Goal: Ask a question: Seek information or help from site administrators or community

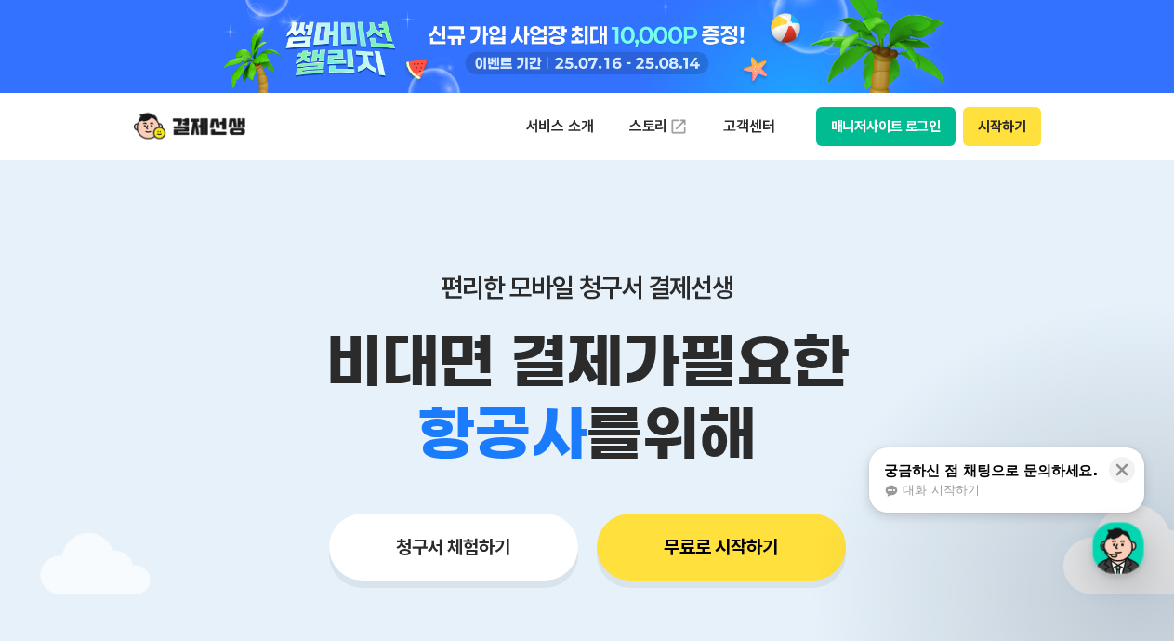
drag, startPoint x: 993, startPoint y: 123, endPoint x: 979, endPoint y: 124, distance: 14.0
click at [981, 124] on button "시작하기" at bounding box center [1001, 126] width 77 height 39
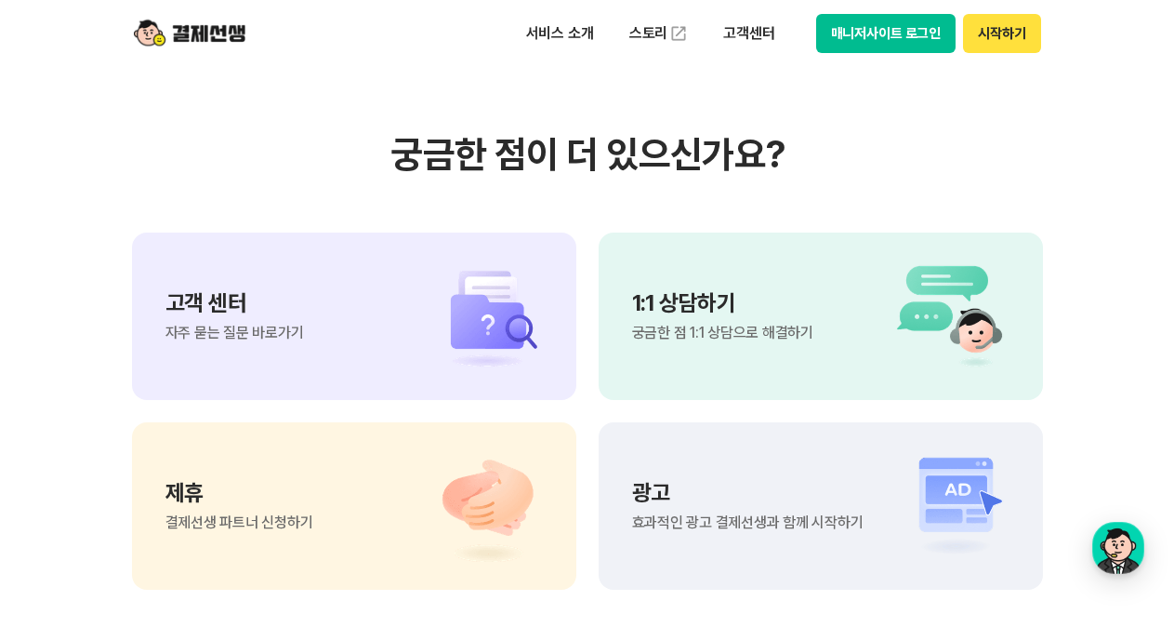
scroll to position [15628, 0]
click at [966, 347] on img at bounding box center [945, 316] width 130 height 112
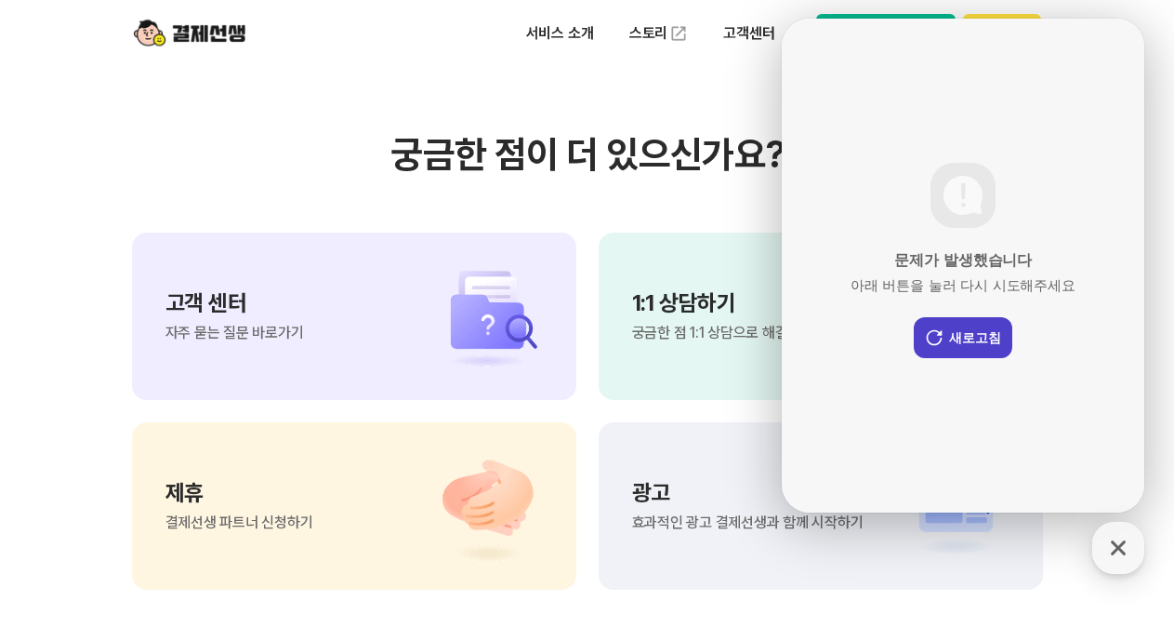
click at [955, 332] on button "새로고침" at bounding box center [963, 337] width 99 height 41
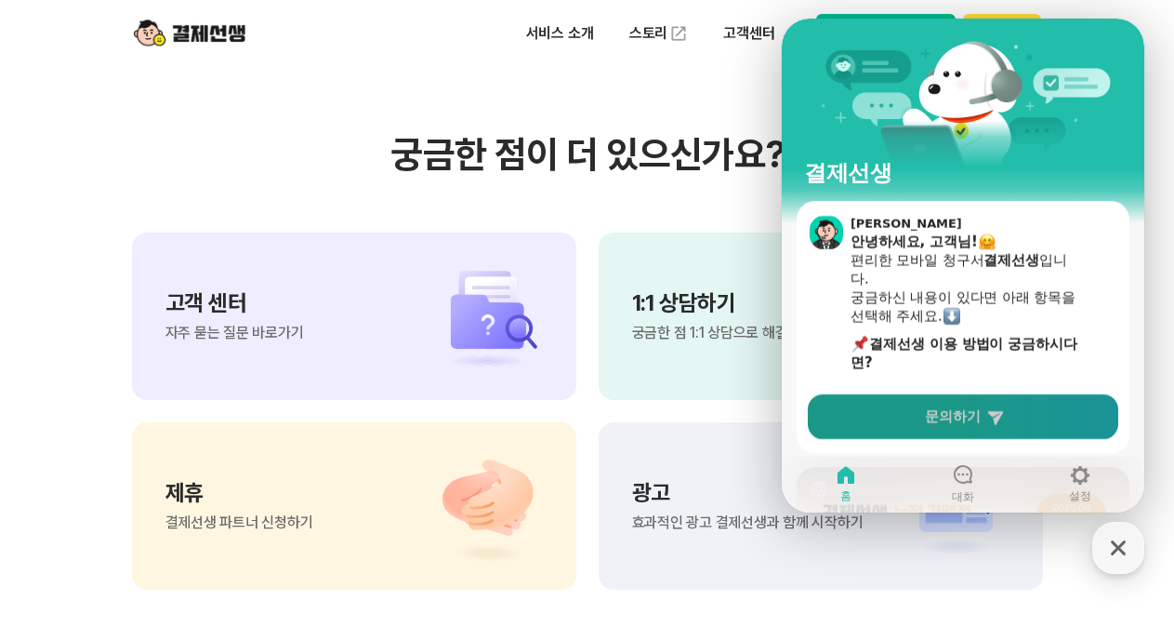
click at [970, 417] on span "문의하기" at bounding box center [953, 416] width 56 height 19
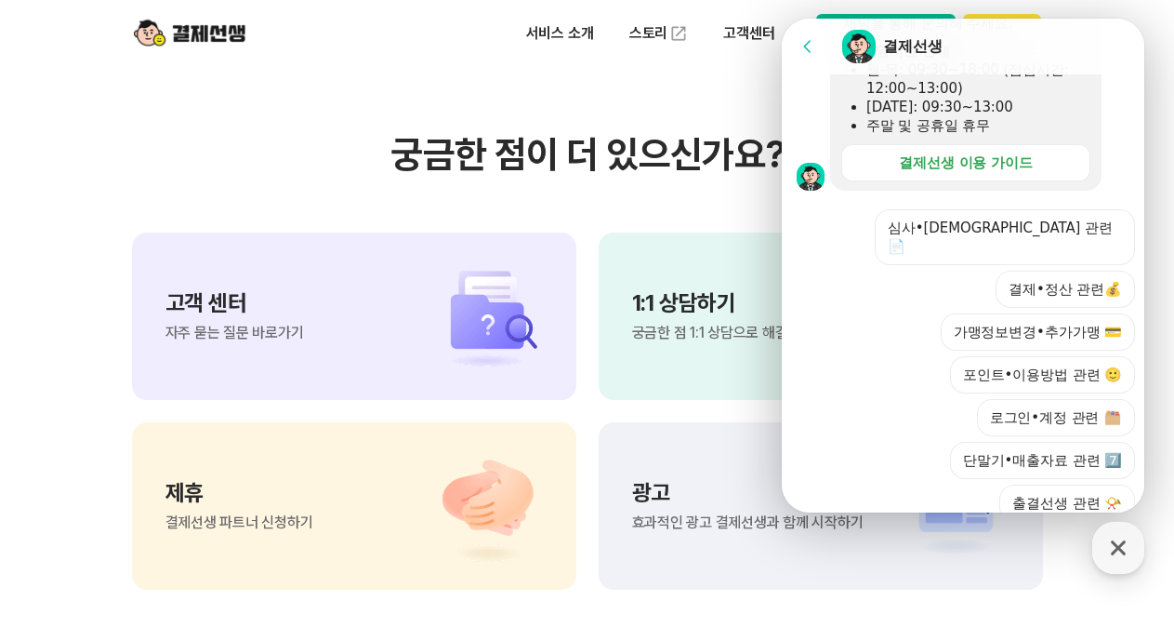
scroll to position [518, 0]
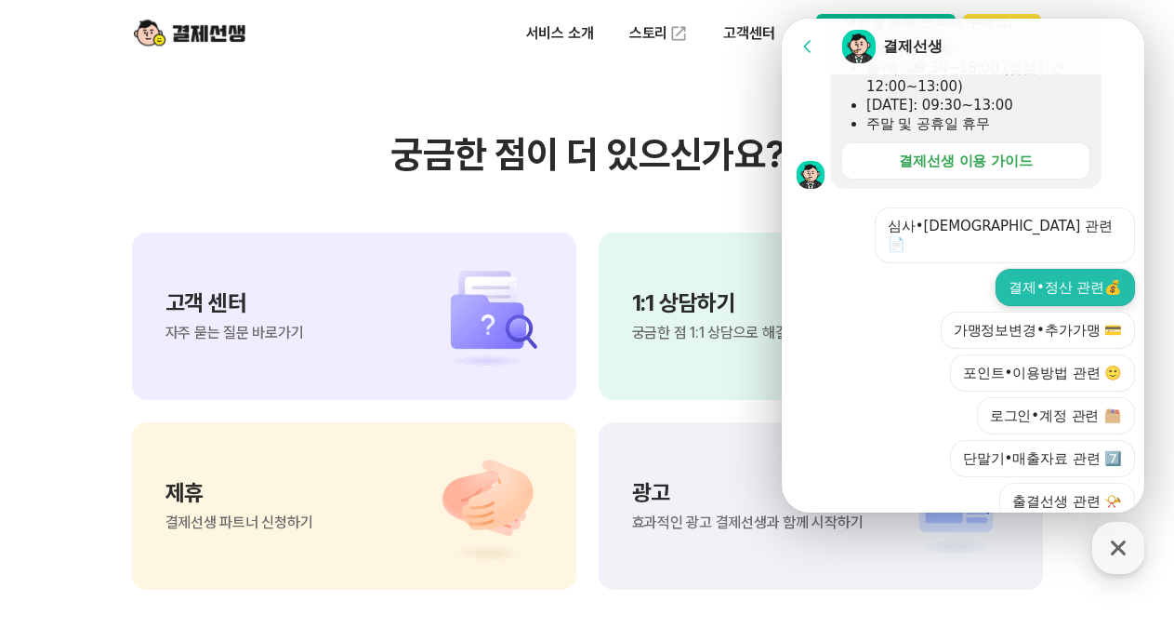
click at [1067, 269] on button "결제•정산 관련💰" at bounding box center [1065, 287] width 139 height 37
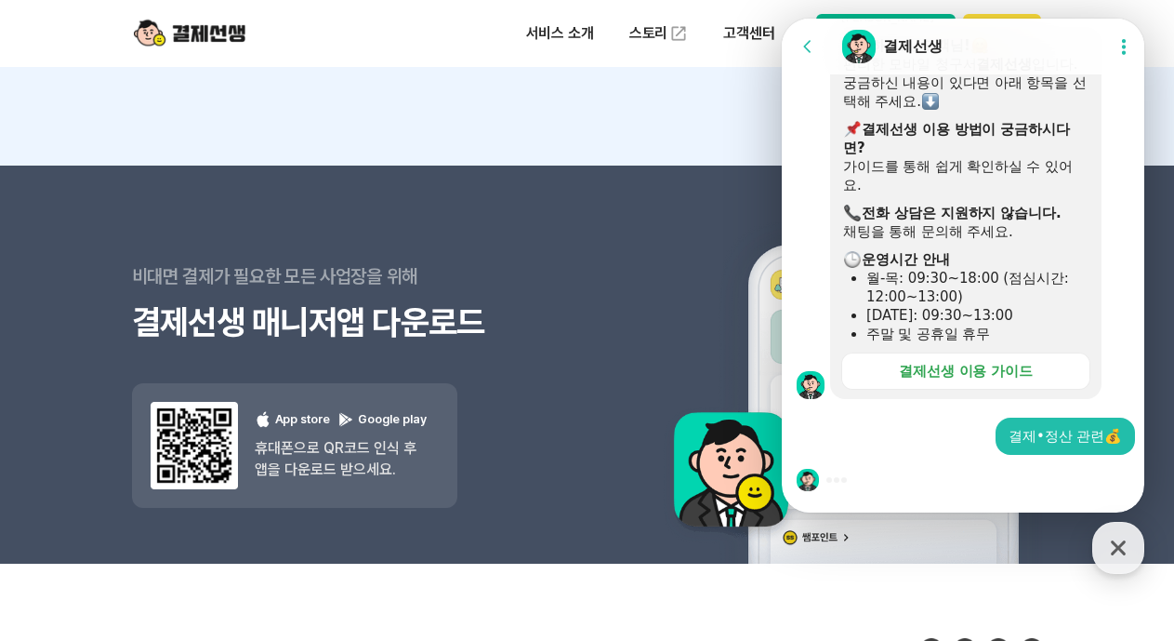
scroll to position [16684, 0]
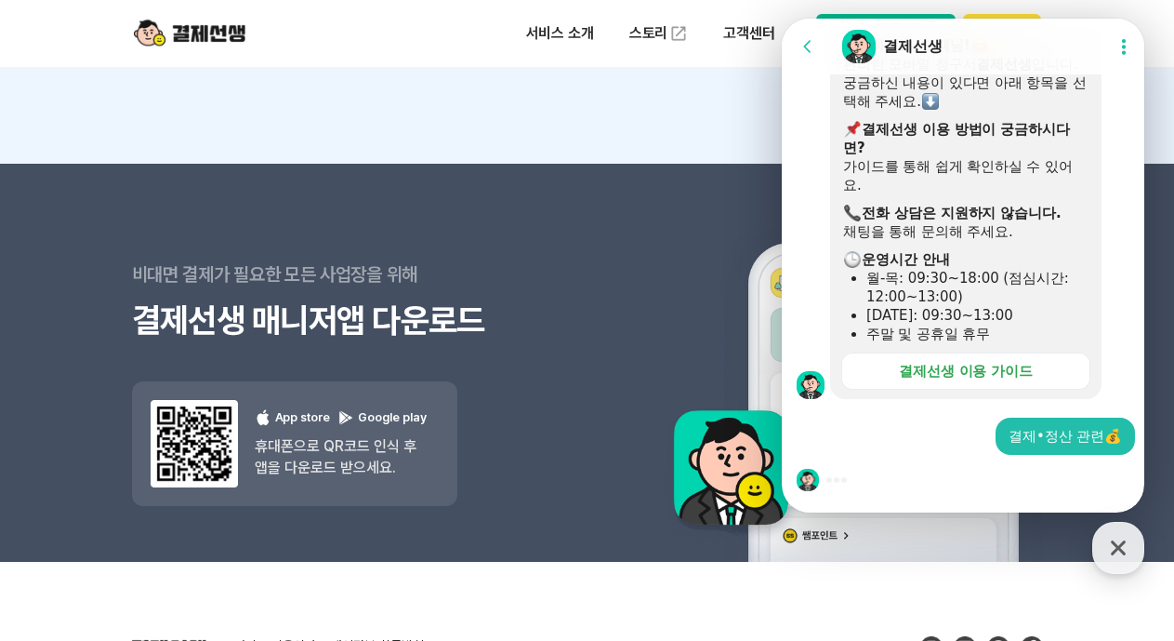
click at [948, 473] on div at bounding box center [966, 480] width 368 height 50
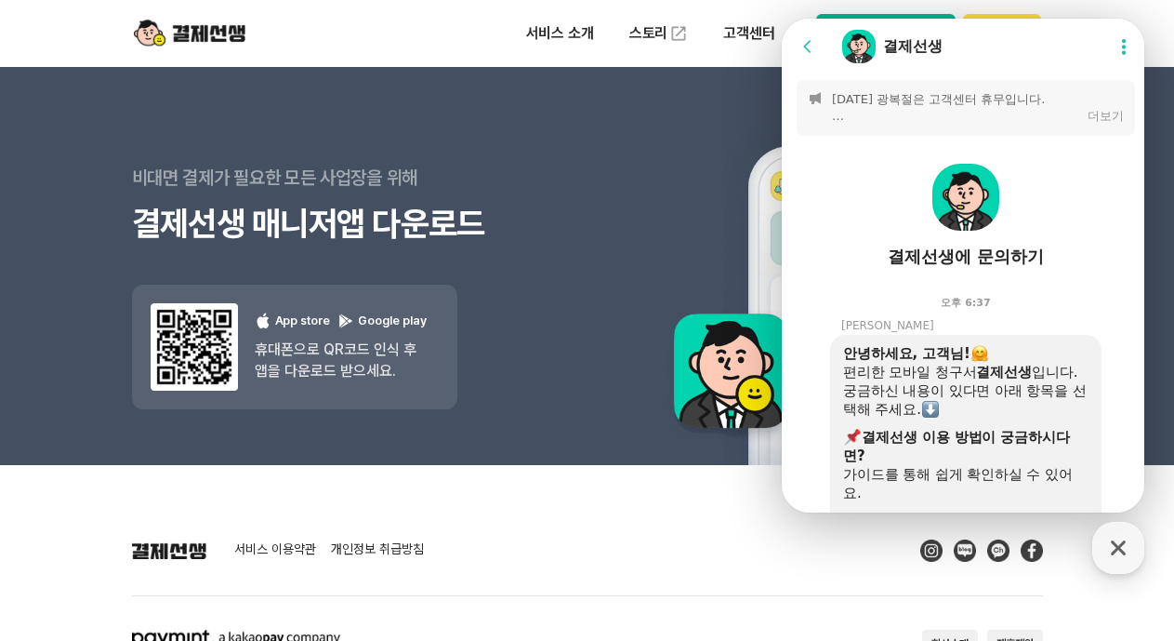
scroll to position [0, 0]
click at [916, 102] on p "[DATE] 광복절은 고객센터 휴무입니다. [결제선생 운영시간] 월-목: 09:30~18:00 (점심 12:00~13:00) 금: 09:30~…" at bounding box center [955, 107] width 246 height 33
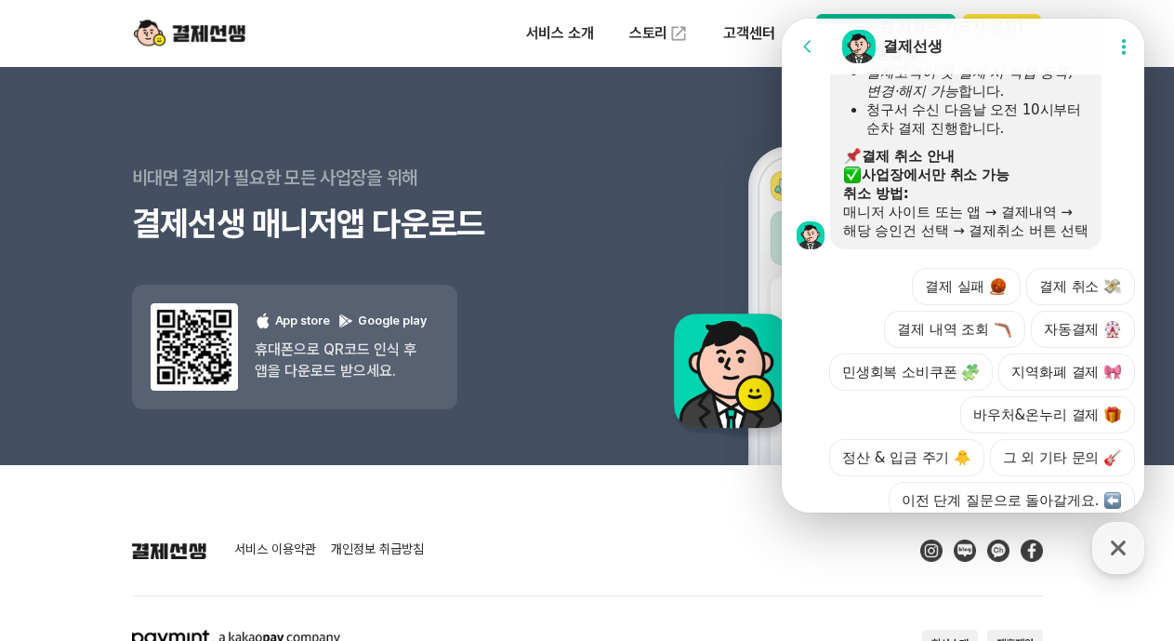
scroll to position [1256, 0]
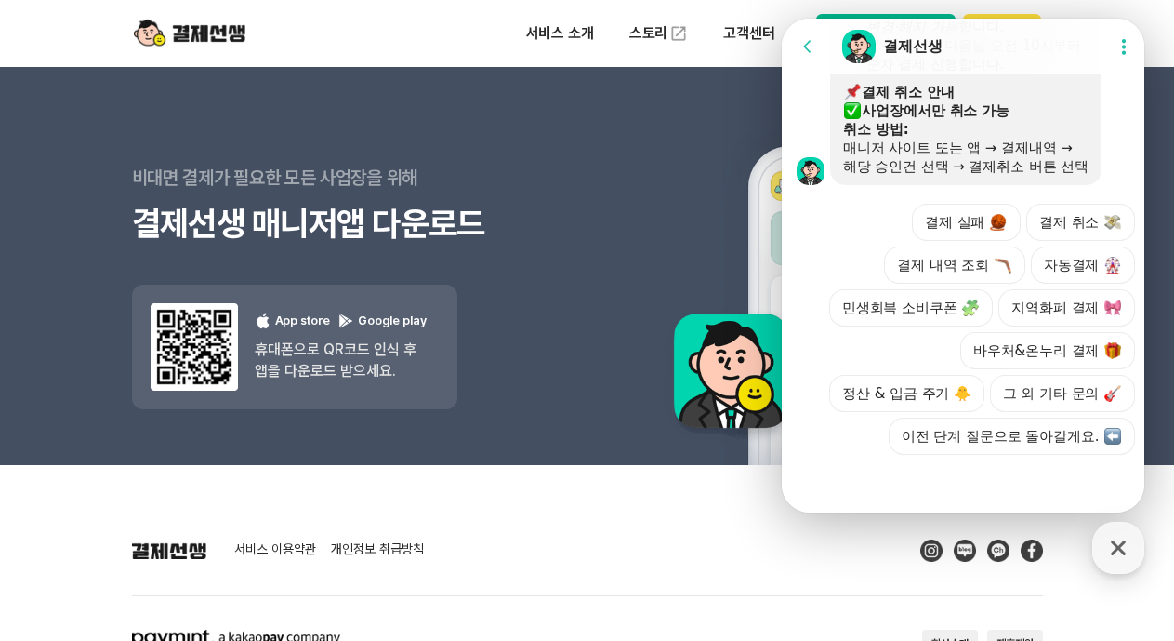
click at [1076, 246] on button "자동결제" at bounding box center [1083, 264] width 104 height 37
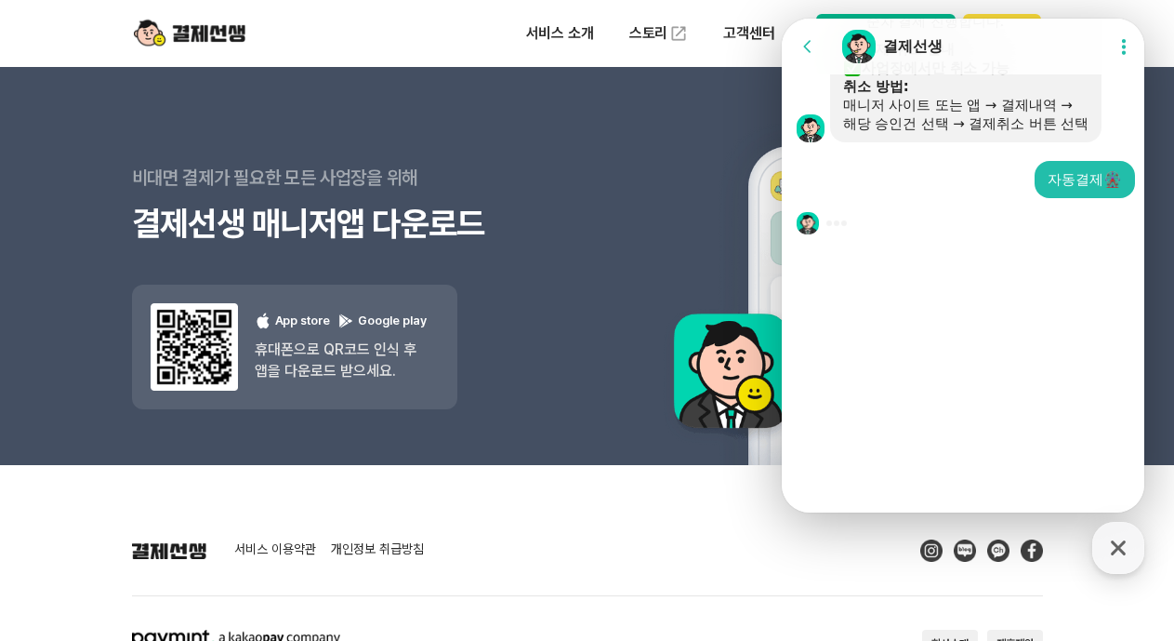
scroll to position [1000, 0]
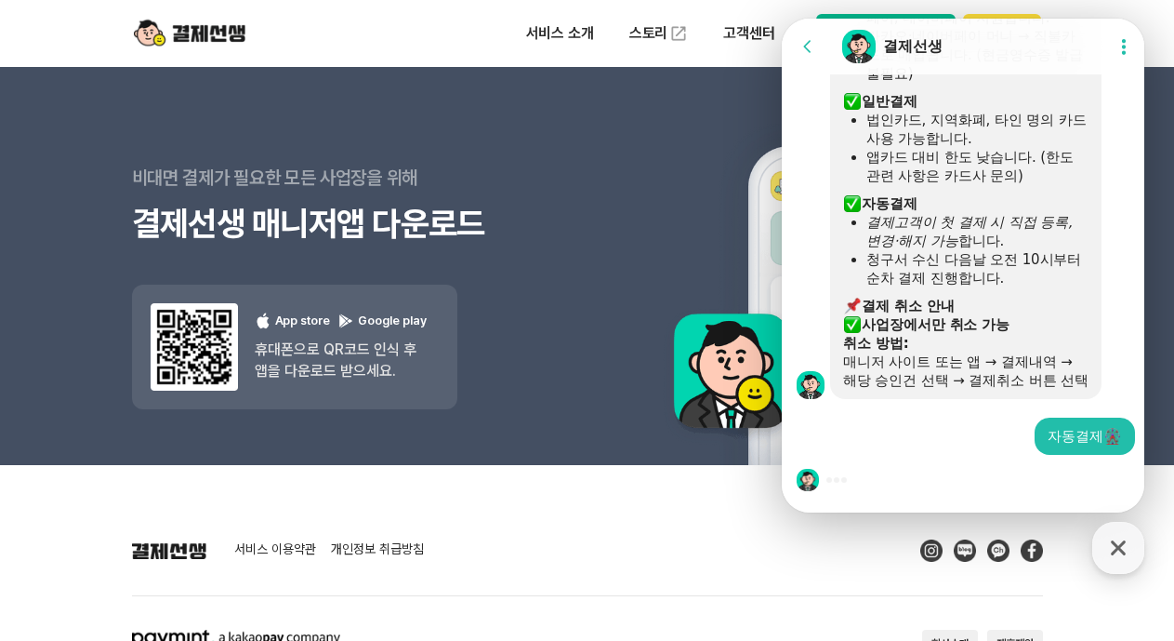
click at [847, 442] on div "자동결제" at bounding box center [966, 435] width 368 height 37
click at [873, 477] on div at bounding box center [966, 480] width 368 height 50
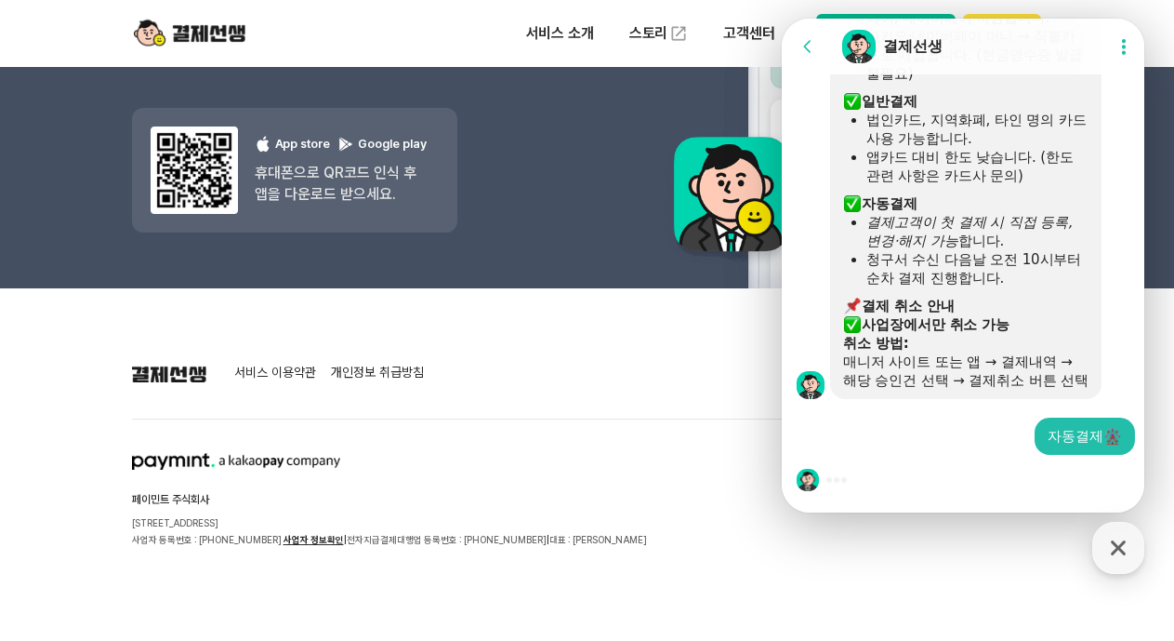
scroll to position [16974, 0]
click at [920, 420] on div "자동결제" at bounding box center [966, 435] width 368 height 37
click at [921, 434] on div "자동결제" at bounding box center [966, 435] width 368 height 37
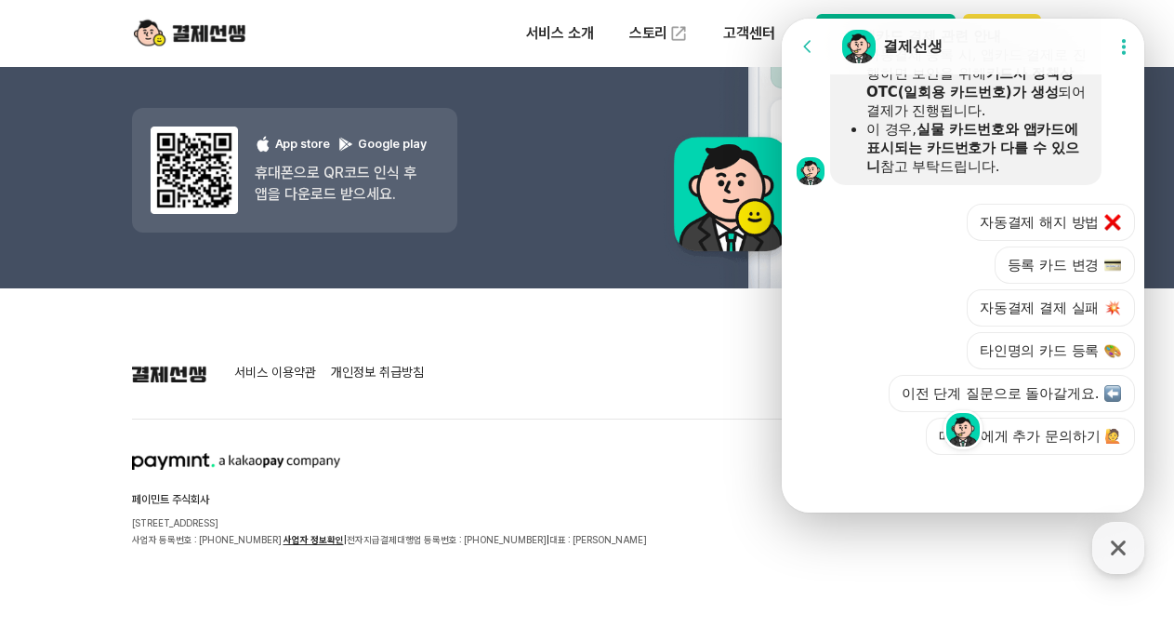
scroll to position [1823, 0]
click at [1029, 228] on button "자동결제 해지 방법" at bounding box center [1051, 222] width 168 height 37
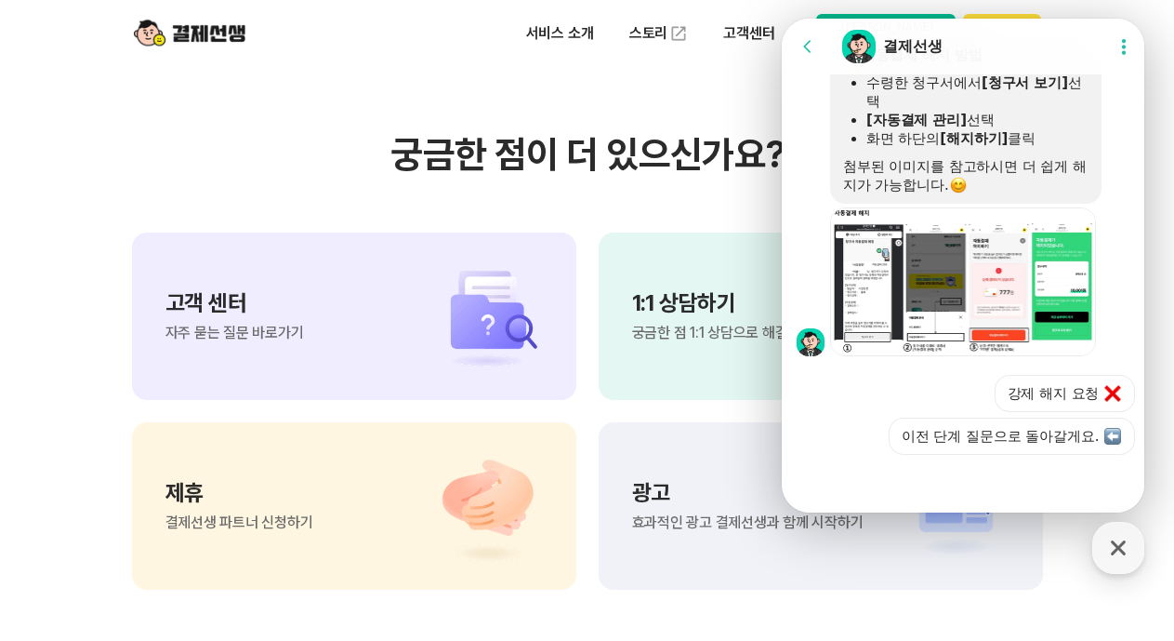
scroll to position [15628, 0]
click at [1097, 395] on button "강제 해지 요청" at bounding box center [1065, 393] width 140 height 37
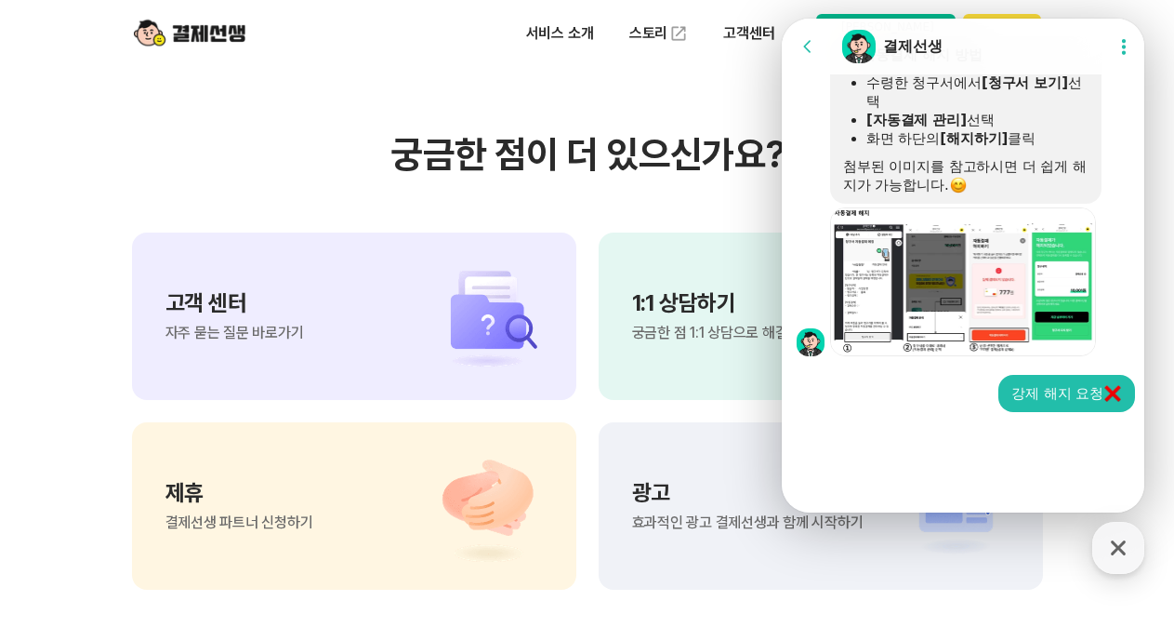
scroll to position [2019, 0]
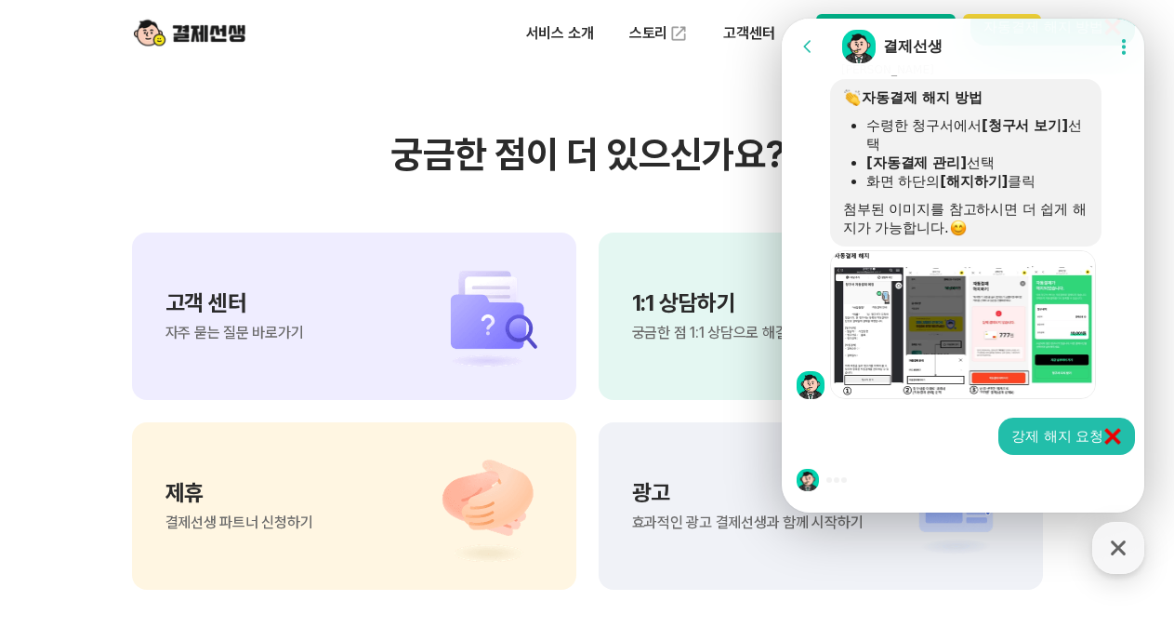
click at [1093, 444] on div "강제 해지 요청" at bounding box center [1067, 436] width 111 height 19
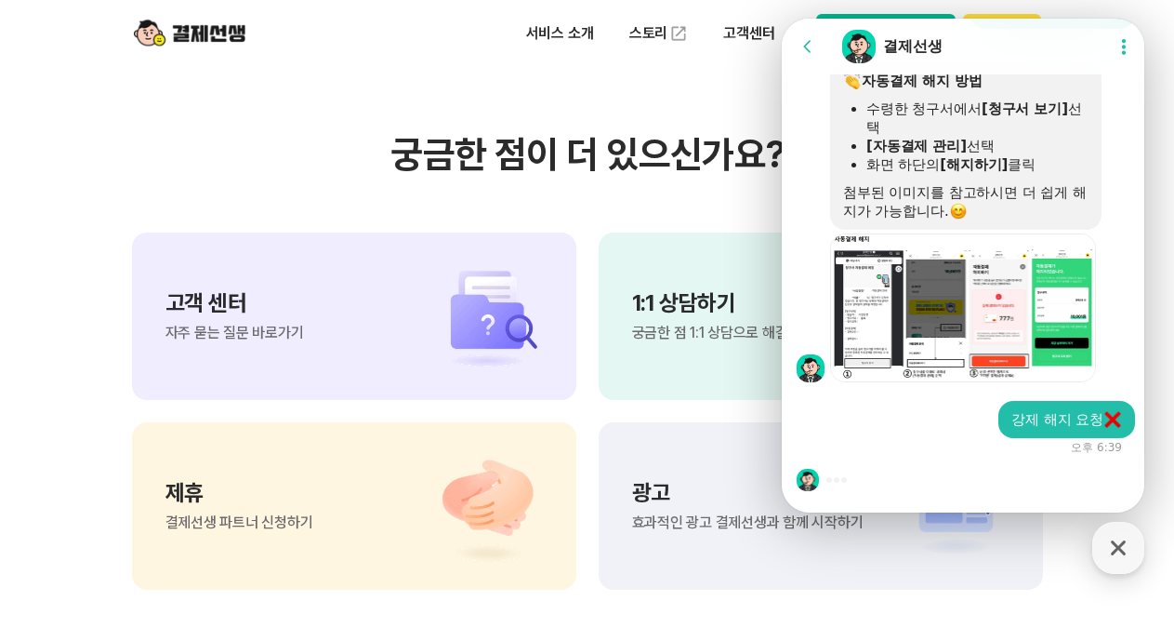
scroll to position [2035, 0]
click at [852, 470] on div at bounding box center [966, 480] width 368 height 50
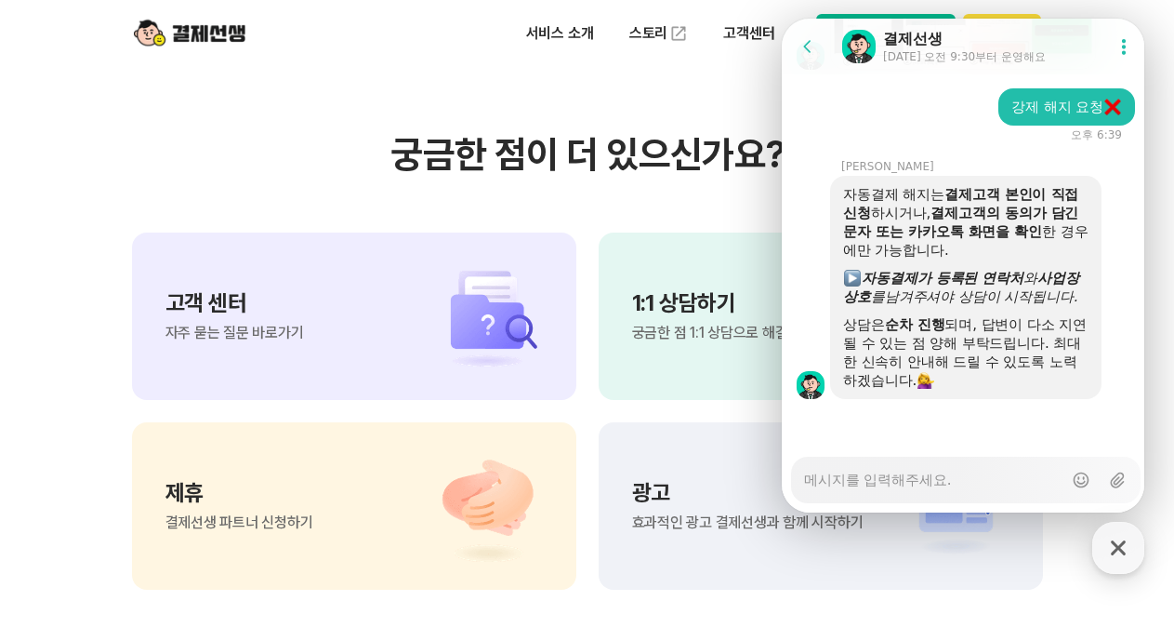
scroll to position [2366, 0]
click at [883, 487] on textarea "Messenger Input Textarea" at bounding box center [933, 473] width 258 height 32
type textarea "x"
type textarea "ㄷ"
type textarea "x"
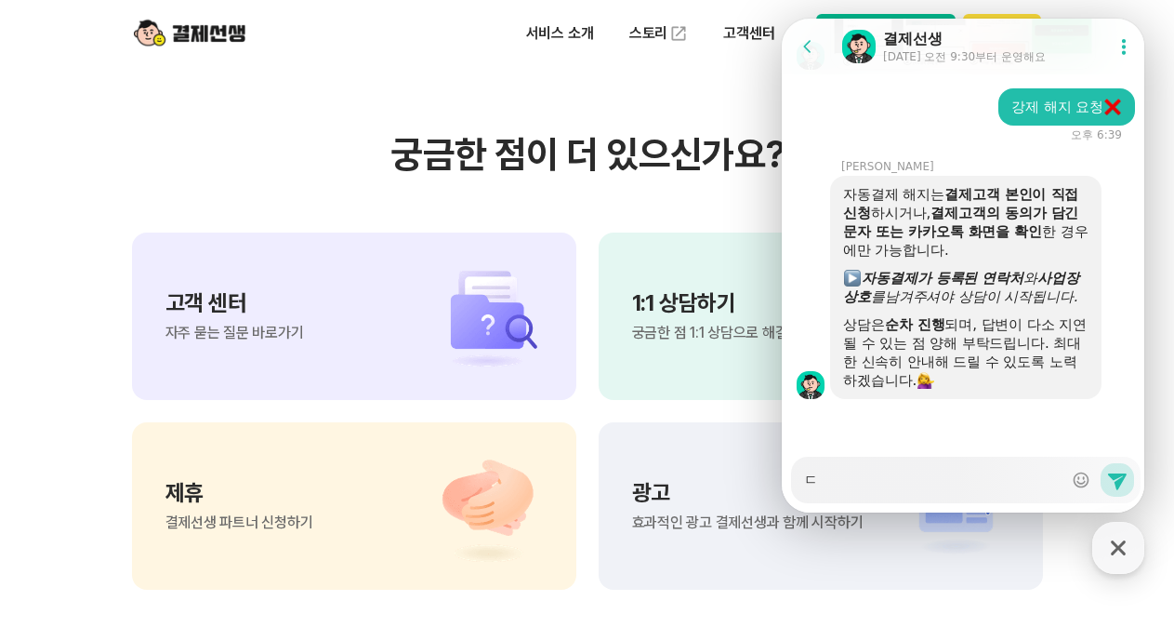
type textarea "다"
type textarea "x"
type textarea "단"
type textarea "x"
type textarea "단ㅁ"
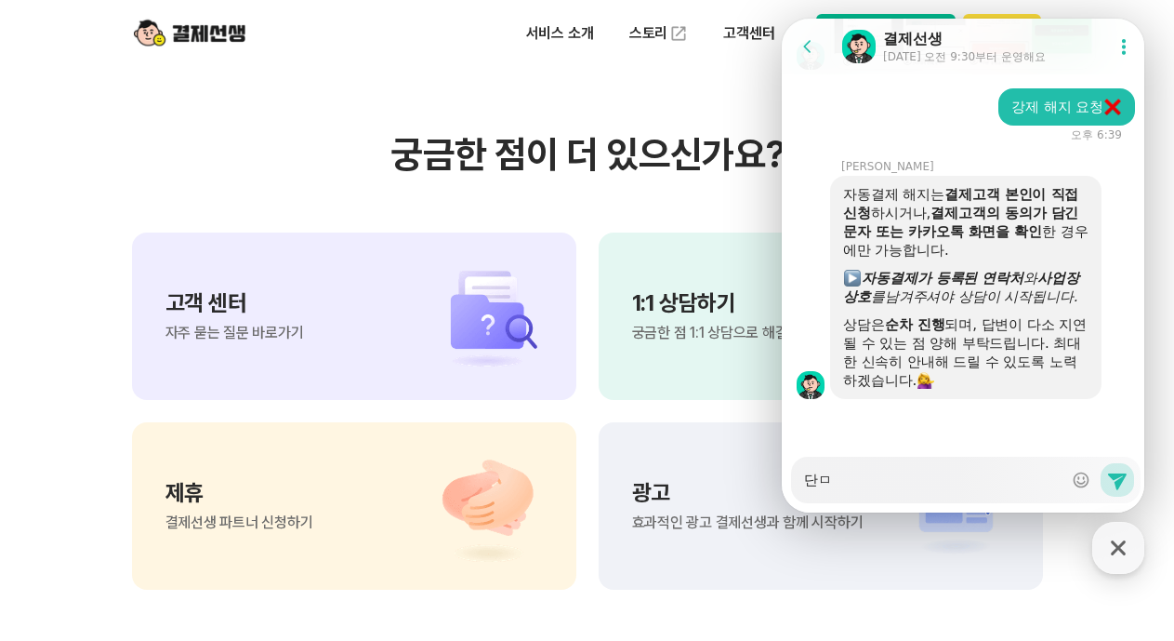
type textarea "x"
type textarea "단마"
type textarea "x"
type textarea "단말"
type textarea "x"
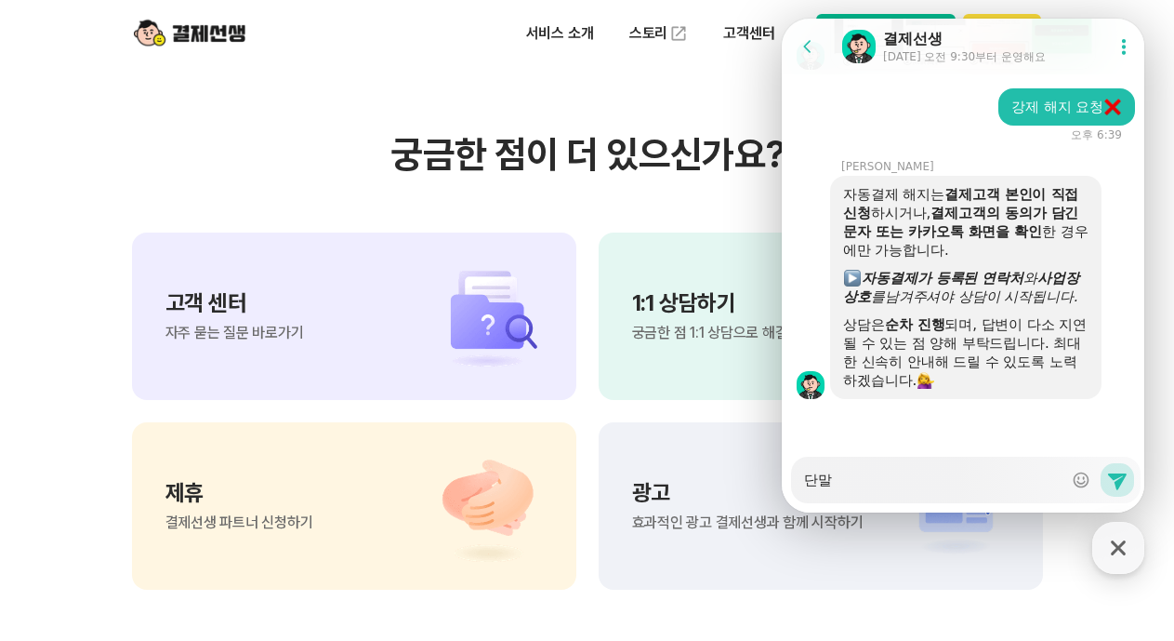
type textarea "단맑"
type textarea "x"
type textarea "단말기"
type textarea "x"
type textarea "단말길"
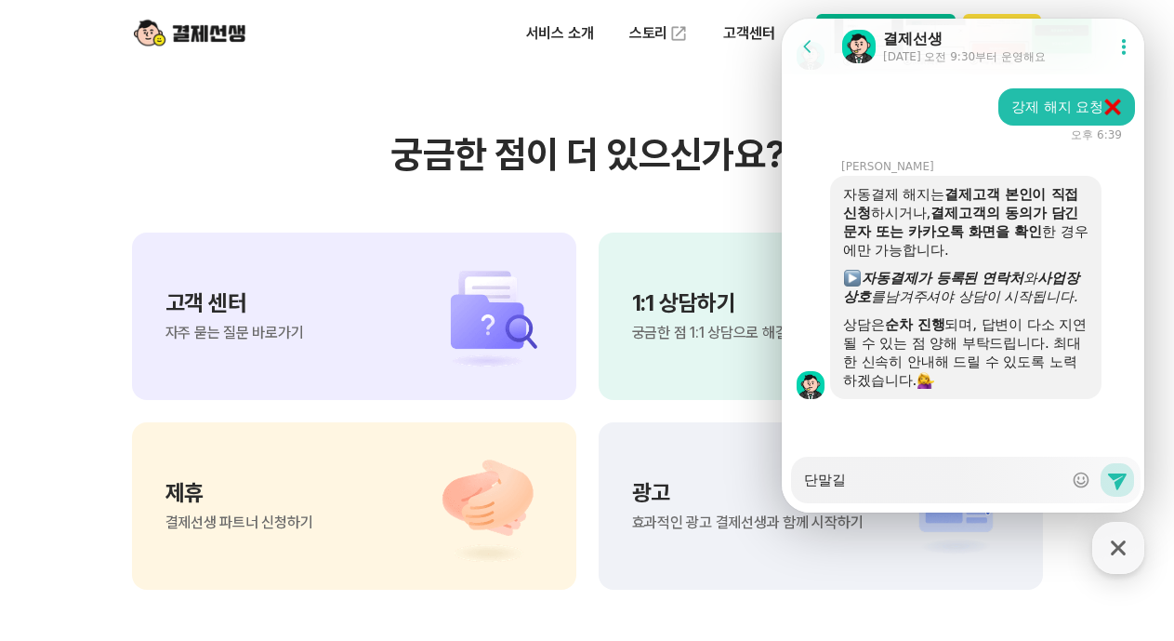
type textarea "x"
type textarea "단말기르"
type textarea "x"
type textarea "단말기를"
type textarea "x"
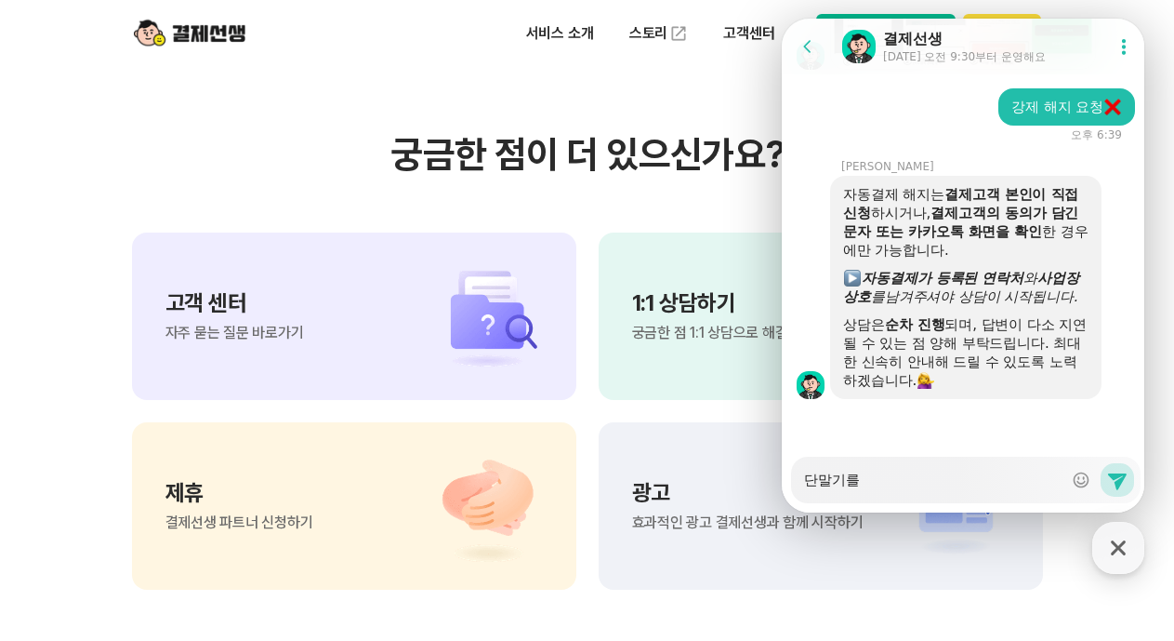
type textarea "단말기를"
type textarea "x"
type textarea "단말기를 ㄱ"
type textarea "x"
type textarea "단말기를 교"
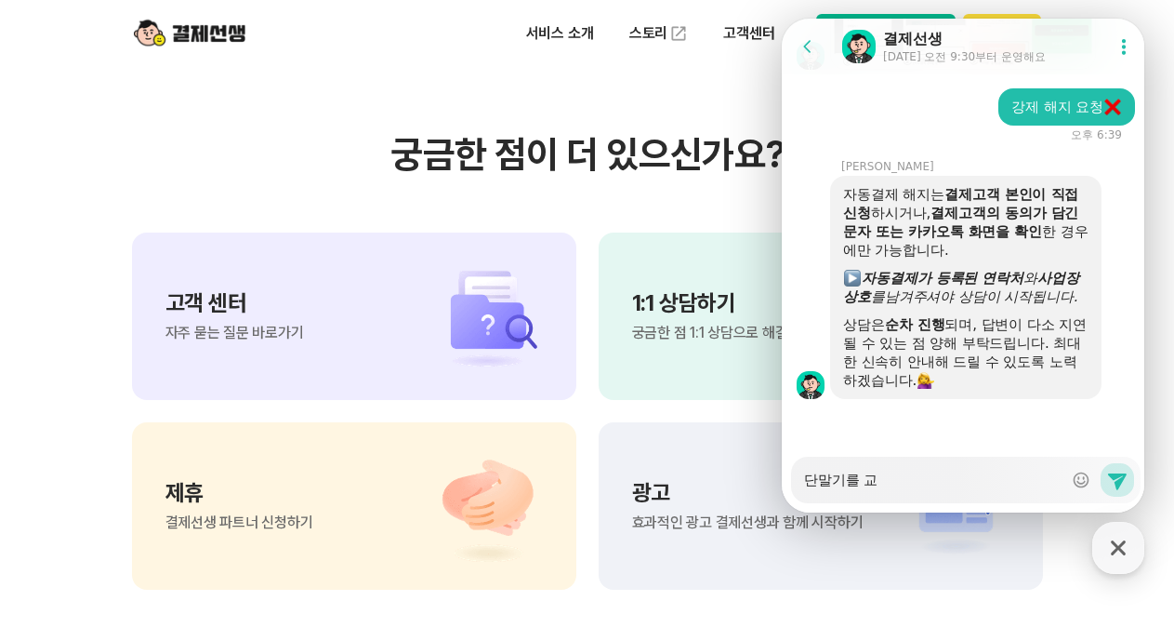
type textarea "x"
type textarea "단말기를 굧"
type textarea "x"
type textarea "단말기를 교체"
type textarea "x"
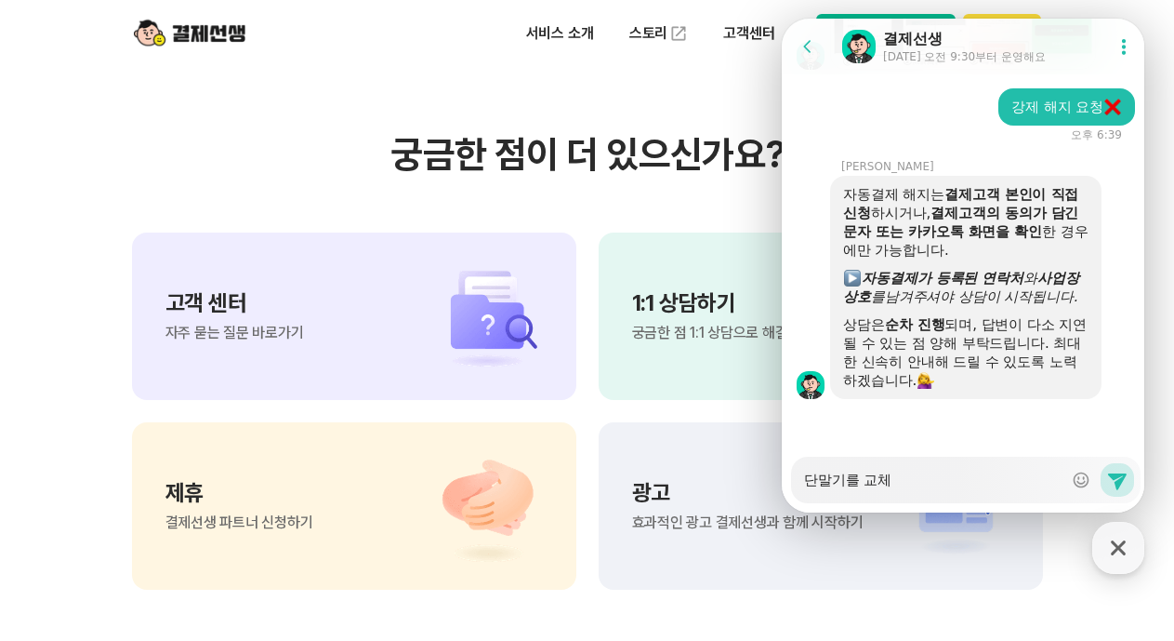
type textarea "단말기를 교쳏"
type textarea "x"
type textarea "단말기를 교체하"
type textarea "x"
type textarea "단말기를 교체항"
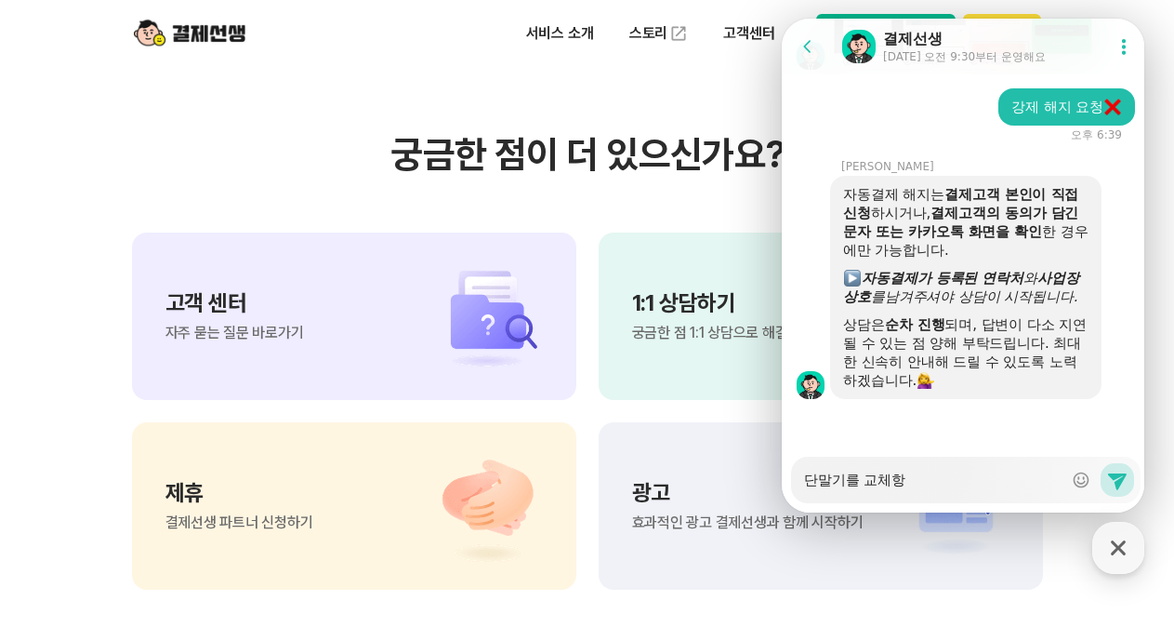
type textarea "x"
type textarea "단말기를 교체하여"
type textarea "x"
type textarea "단말기를 교체하엿"
type textarea "x"
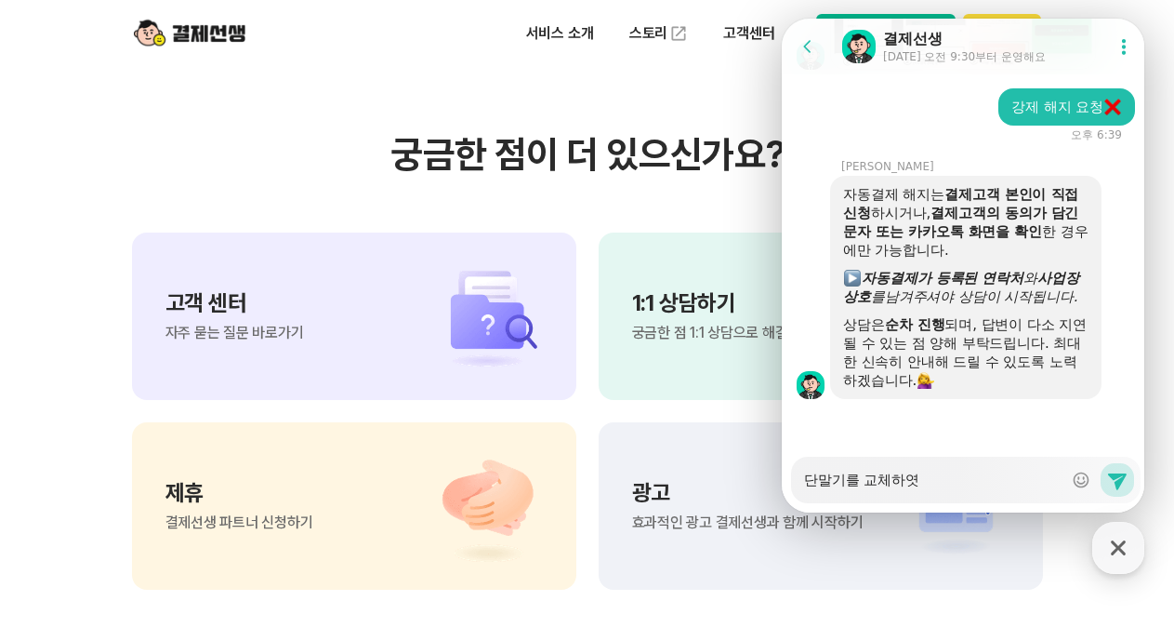
type textarea "단말기를 교체하엿ㅅ"
type textarea "x"
type textarea "단말기를 교체하엿"
type textarea "x"
type textarea "단말기를 교체하엿ㄴ"
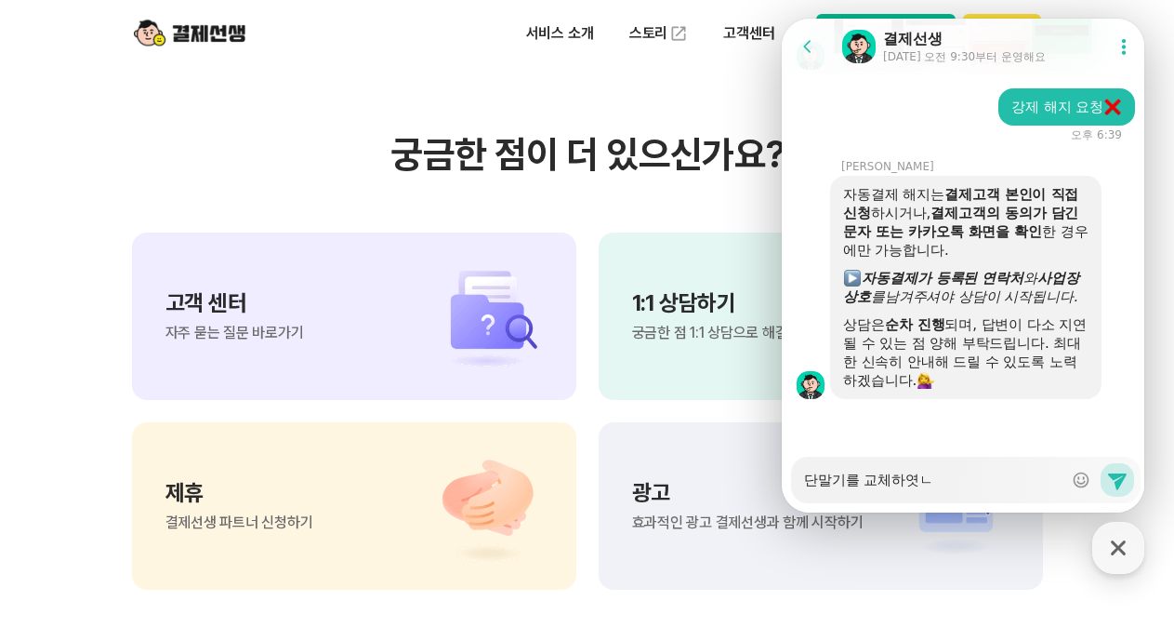
type textarea "x"
type textarea "단말기를 교체하엿느"
type textarea "x"
type textarea "단말기를 교체하엿는"
type textarea "x"
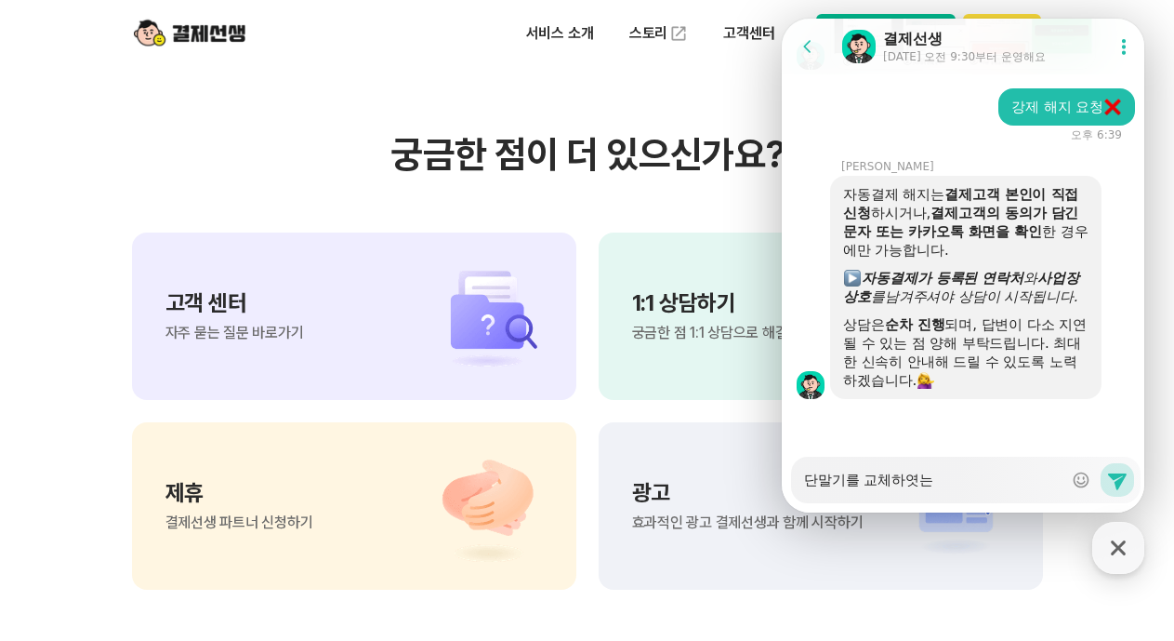
type textarea "단말기를 교체하엿는ㄷ"
type textarea "x"
type textarea "단말기를 교체하엿는데"
type textarea "x"
type textarea "단말기를 교체하엿는데"
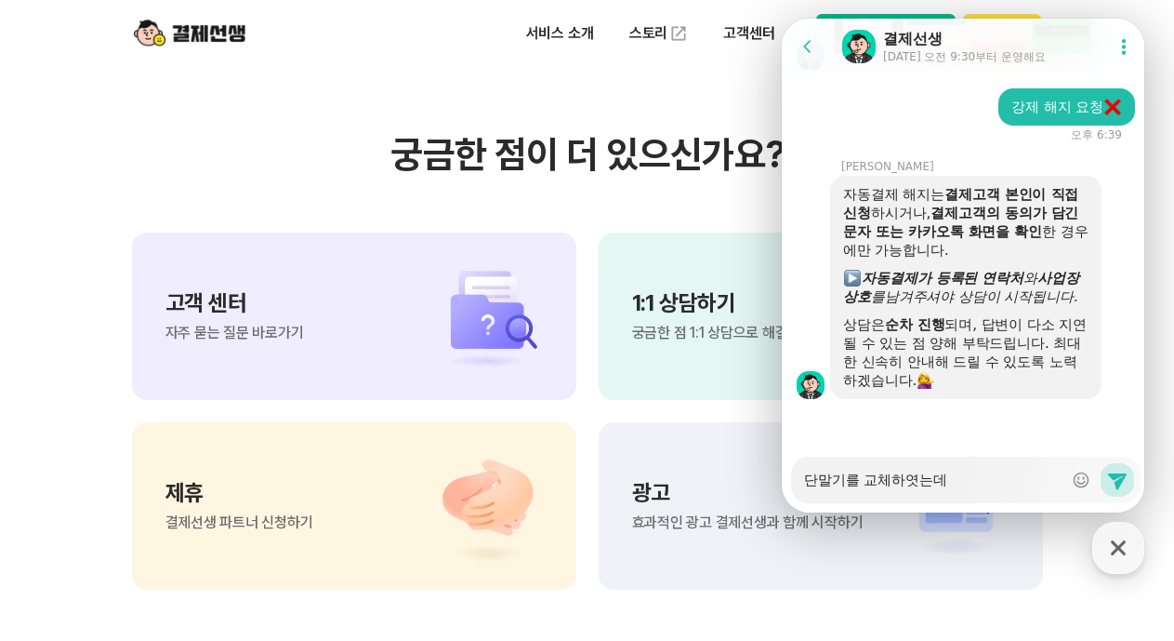
type textarea "x"
type textarea "단말기를 교체하엿는데 ."
type textarea "x"
type textarea "단말기를 교체하엿는데 .."
type textarea "x"
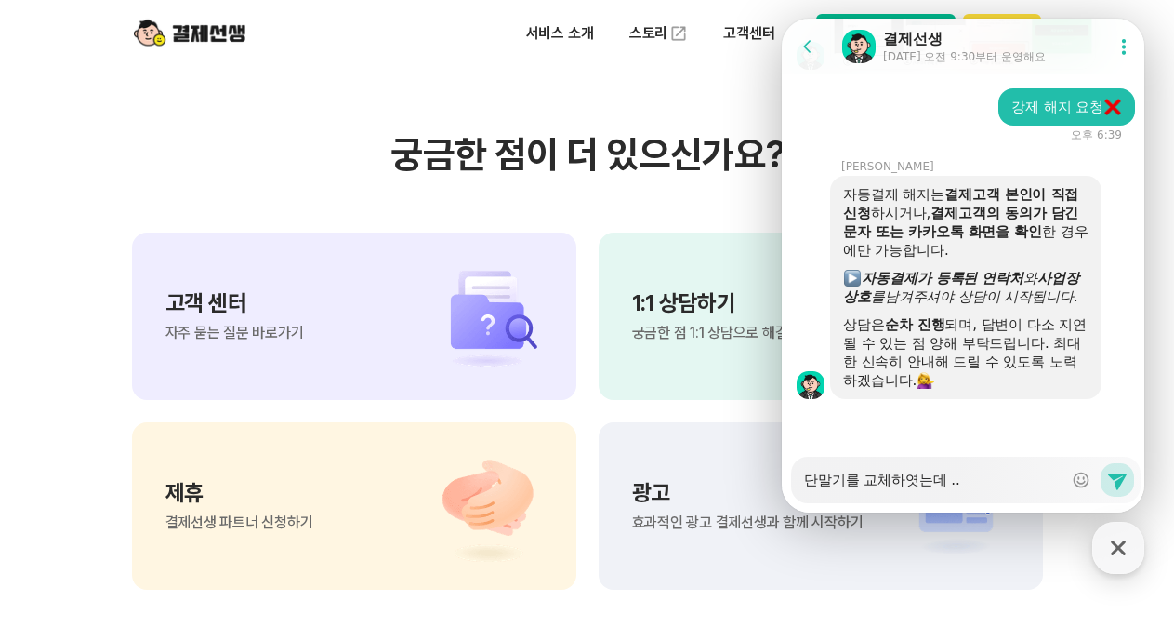
type textarea "단말기를 교체하엿는데 ..."
type textarea "x"
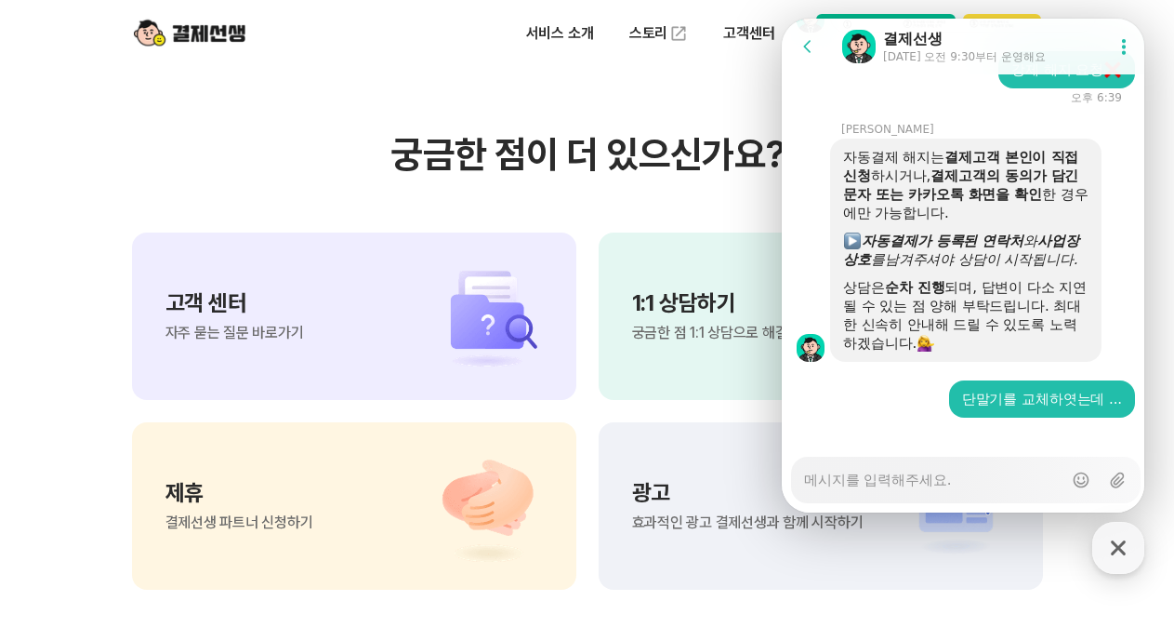
scroll to position [2422, 0]
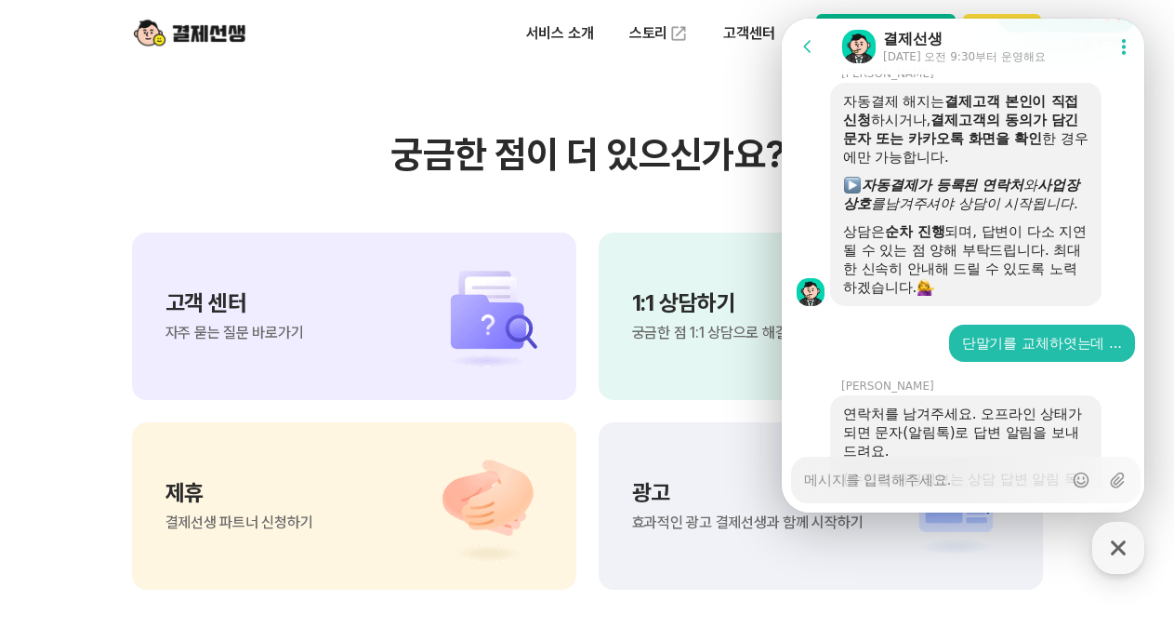
type textarea "x"
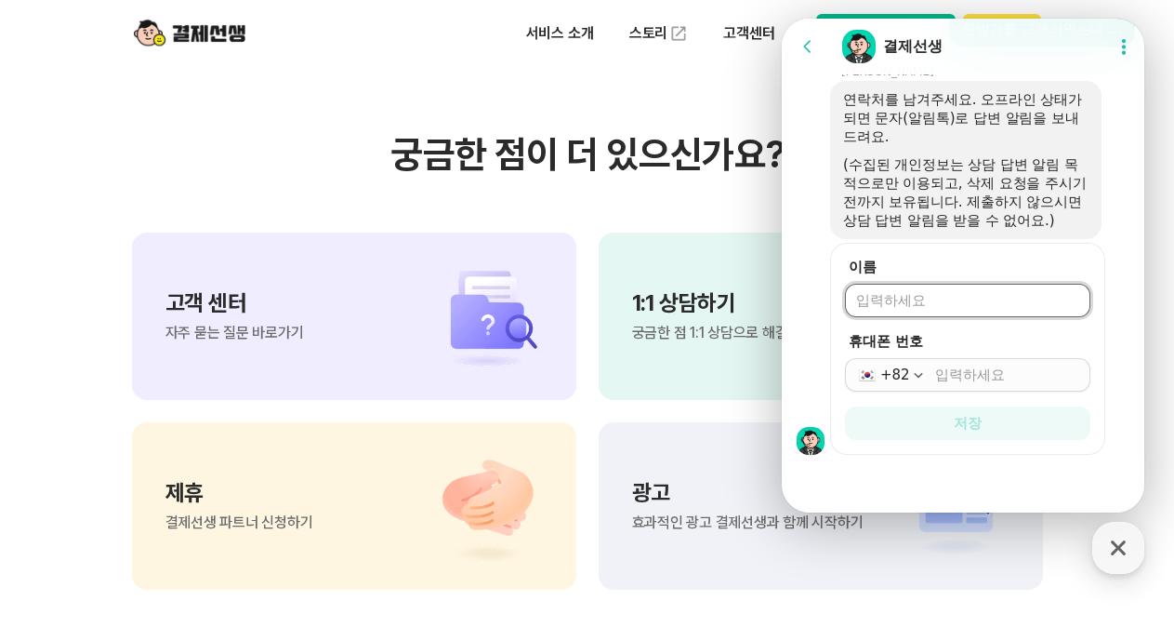
scroll to position [2792, 0]
type input "[PERSON_NAME]"
click at [939, 380] on input "휴대폰 번호" at bounding box center [1007, 374] width 144 height 19
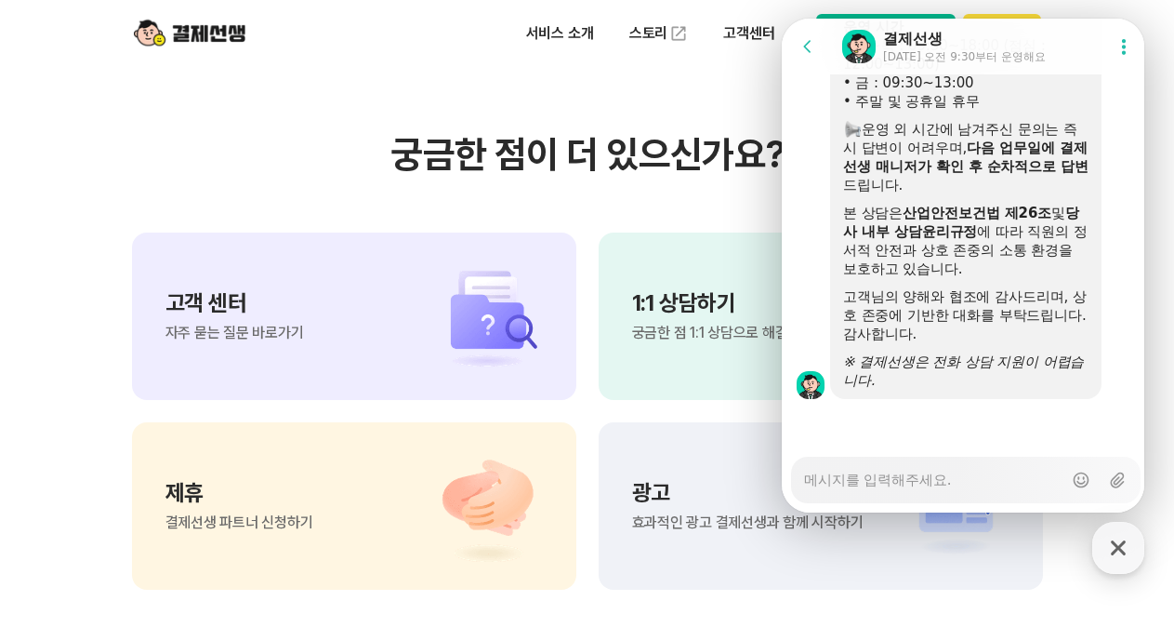
click at [939, 380] on div "※ 결제선생은 전화 상담 지원이 어렵습니다." at bounding box center [965, 370] width 245 height 37
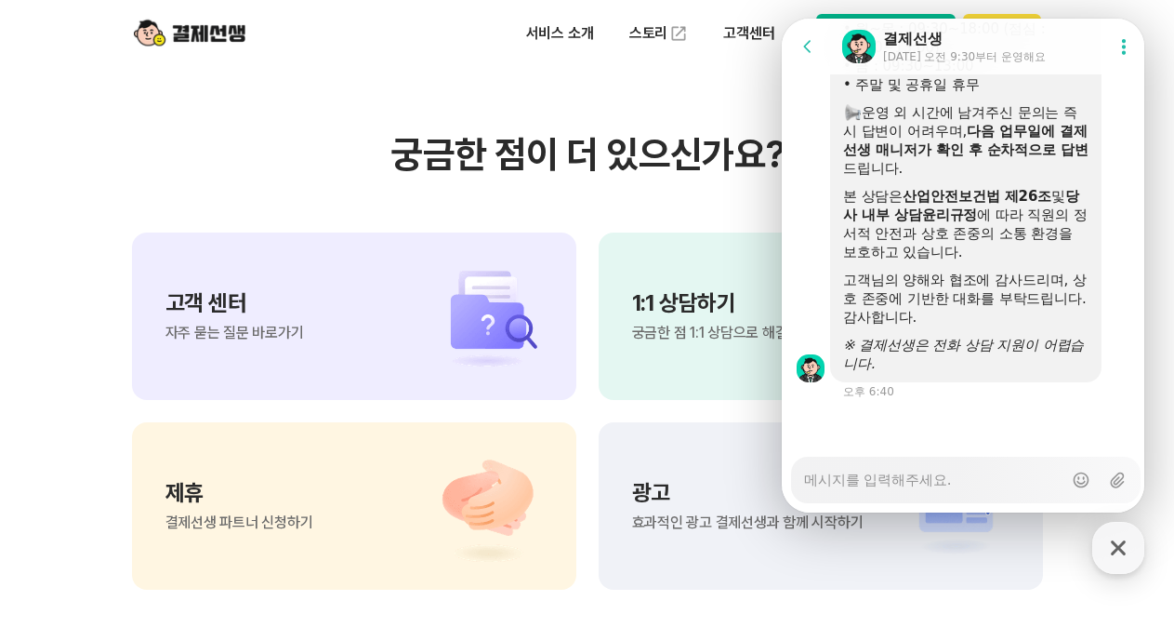
type textarea "x"
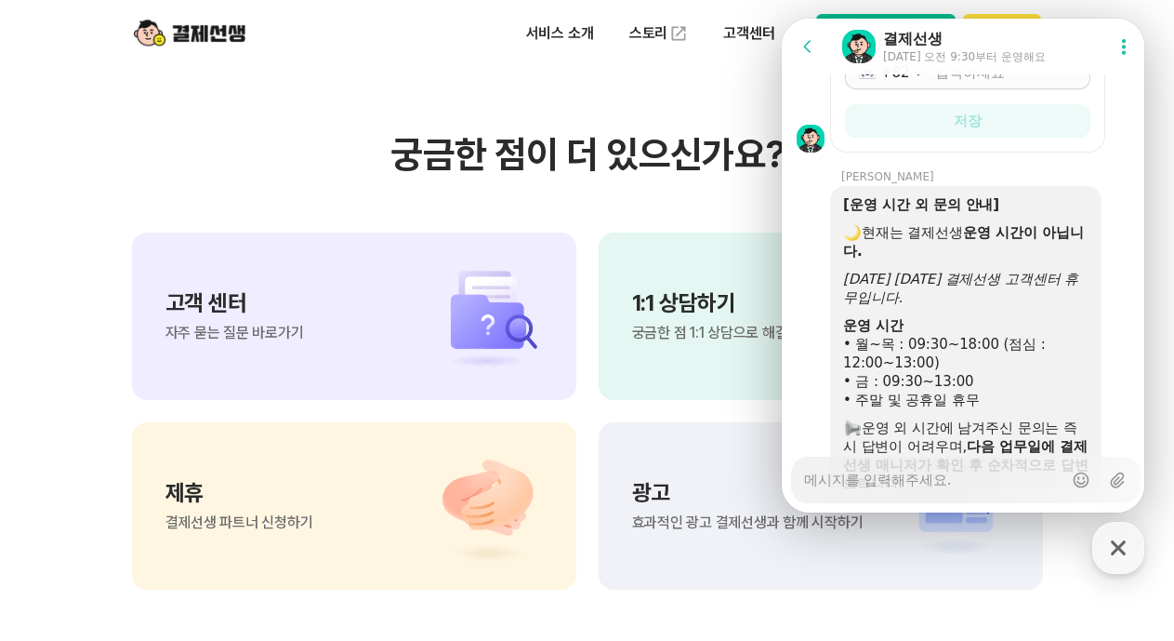
scroll to position [3039, 0]
click at [942, 82] on input "휴대폰 번호" at bounding box center [1007, 72] width 144 height 19
type input "[PHONE_NUMBER]"
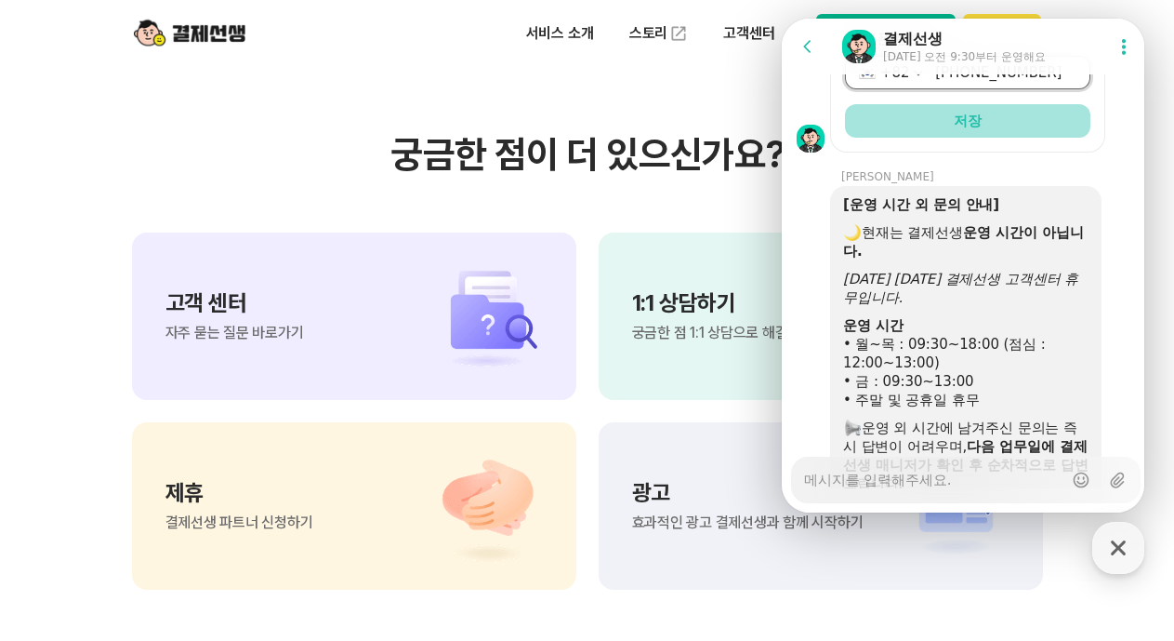
click at [962, 130] on span "저장" at bounding box center [968, 121] width 28 height 19
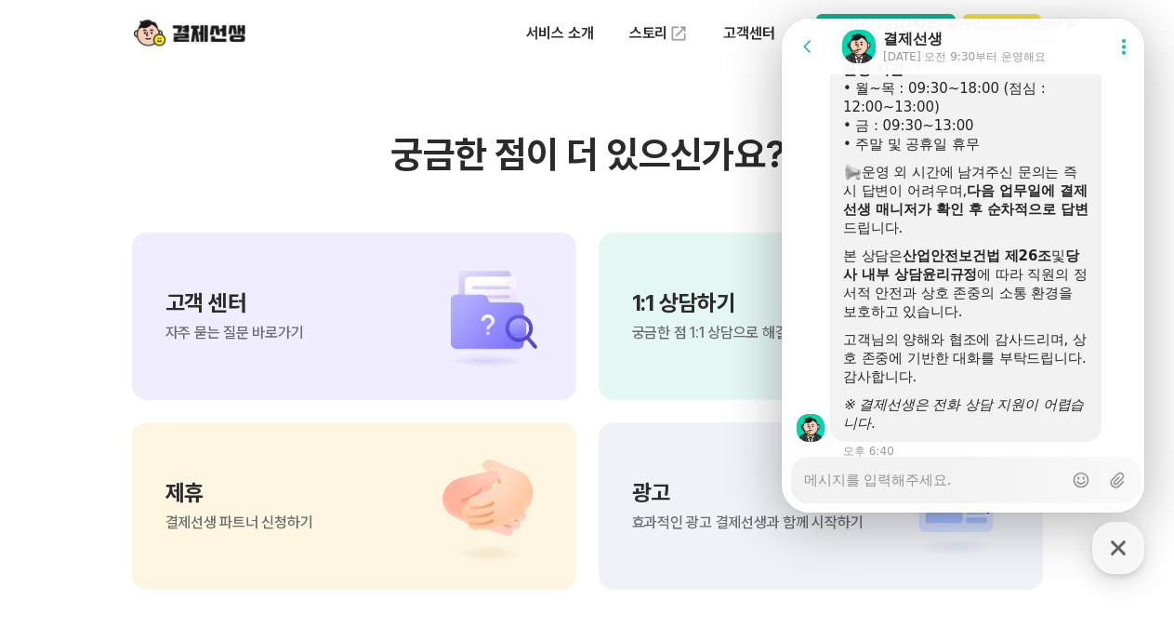
scroll to position [3335, 0]
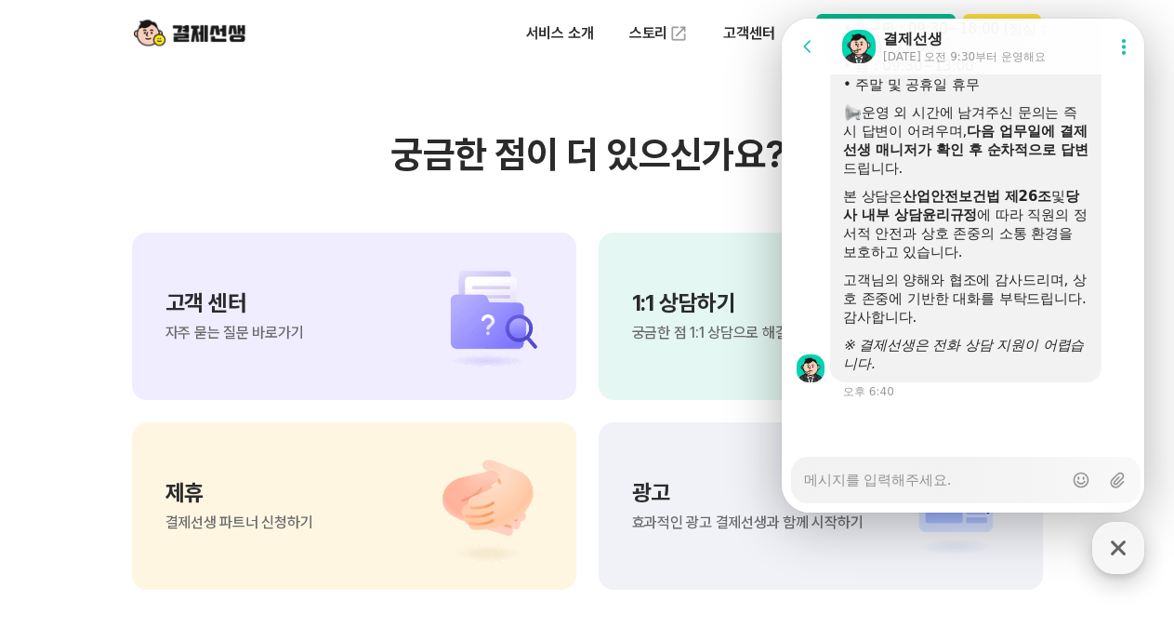
click at [1118, 550] on icon "button" at bounding box center [1118, 547] width 15 height 15
type textarea "x"
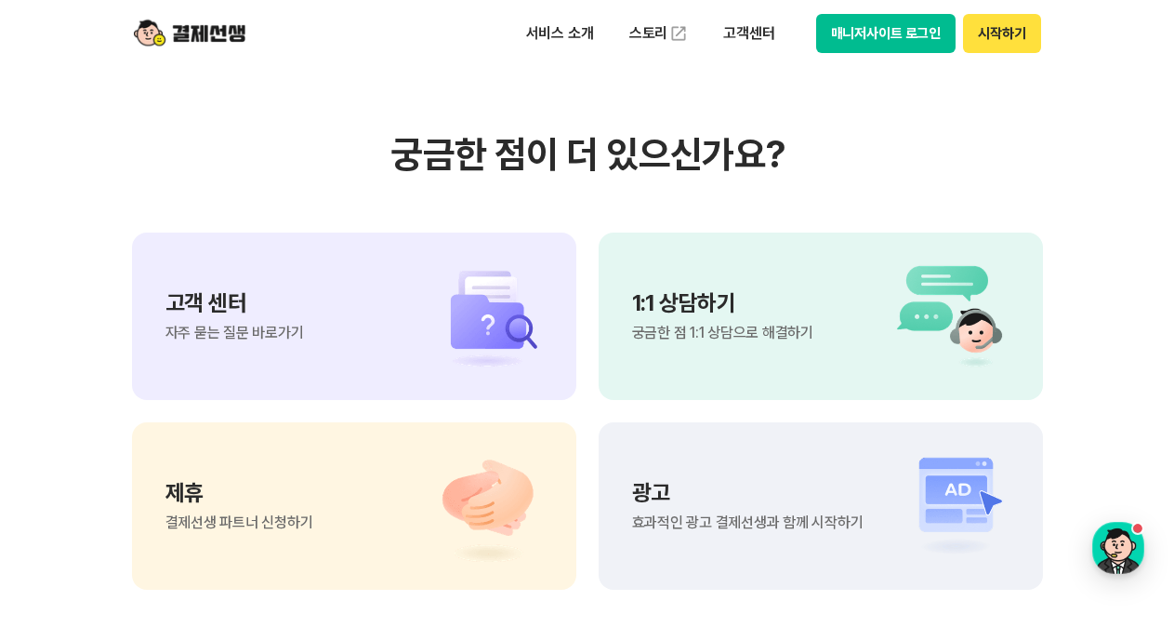
click at [1001, 31] on button "시작하기" at bounding box center [1001, 33] width 77 height 39
